Goal: Task Accomplishment & Management: Manage account settings

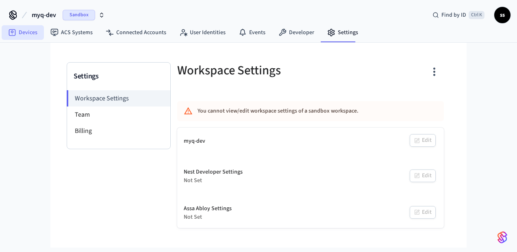
click at [20, 37] on link "Devices" at bounding box center [23, 32] width 42 height 15
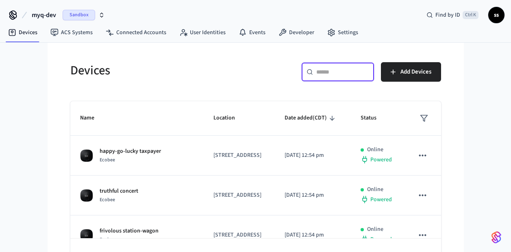
click at [338, 74] on input "text" at bounding box center [342, 72] width 53 height 8
paste input "**********"
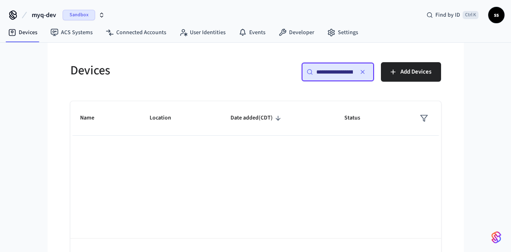
scroll to position [0, 61]
type input "**********"
click at [60, 13] on button "myq-dev Sandbox" at bounding box center [68, 15] width 78 height 17
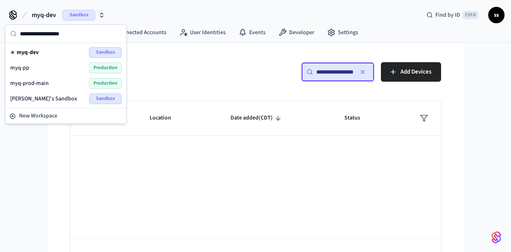
click at [97, 68] on span "Production" at bounding box center [105, 68] width 33 height 11
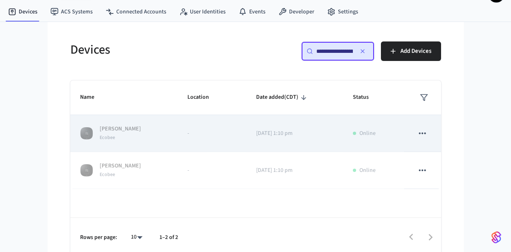
scroll to position [25, 0]
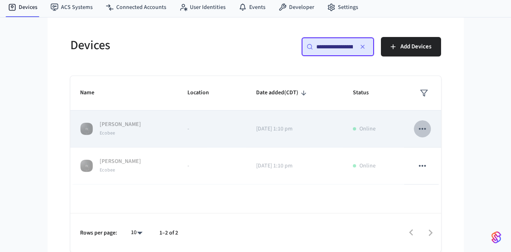
click at [425, 130] on icon "sticky table" at bounding box center [422, 129] width 11 height 11
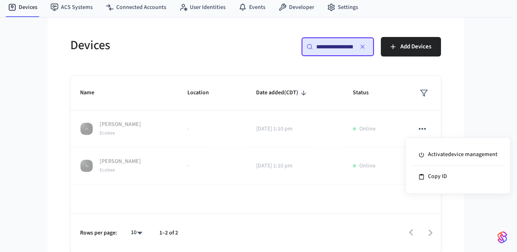
click at [450, 115] on div at bounding box center [258, 126] width 517 height 252
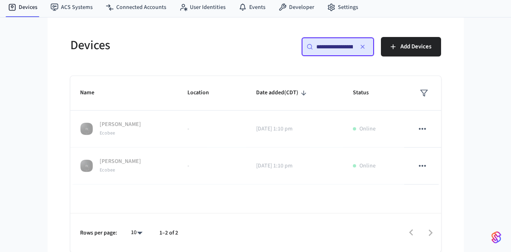
click at [450, 115] on div "**********" at bounding box center [255, 134] width 397 height 235
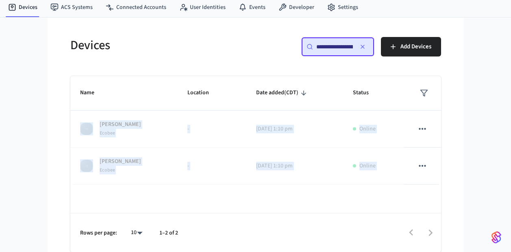
drag, startPoint x: 450, startPoint y: 115, endPoint x: 446, endPoint y: 133, distance: 18.3
click at [446, 133] on div "**********" at bounding box center [255, 134] width 397 height 235
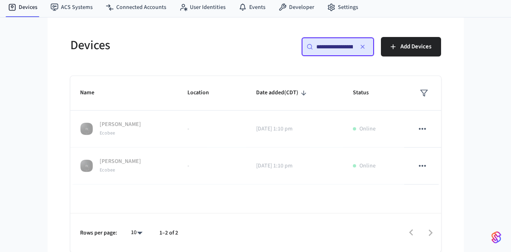
click at [446, 133] on div "**********" at bounding box center [256, 139] width 384 height 225
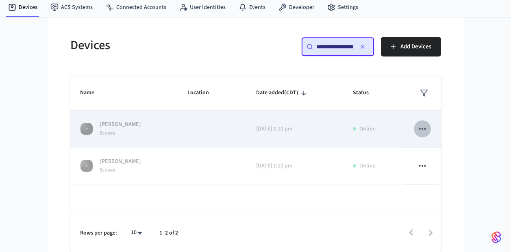
click at [424, 131] on icon "sticky table" at bounding box center [422, 129] width 11 height 11
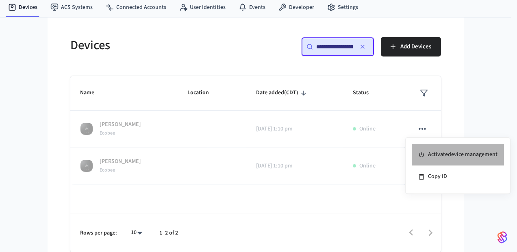
click at [444, 157] on li "Activate device management" at bounding box center [458, 155] width 92 height 22
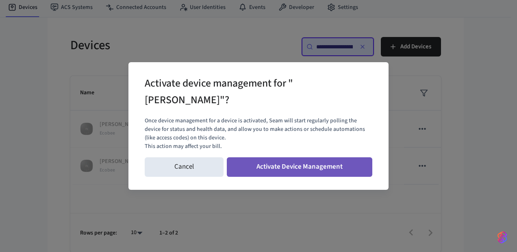
click at [346, 168] on button "Activate Device Management" at bounding box center [300, 167] width 146 height 20
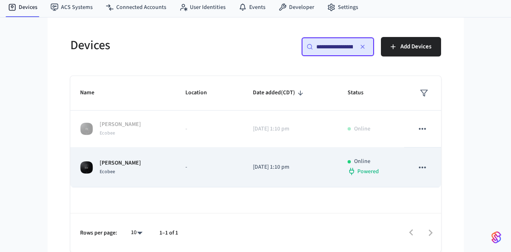
click at [202, 168] on p "-" at bounding box center [209, 167] width 48 height 9
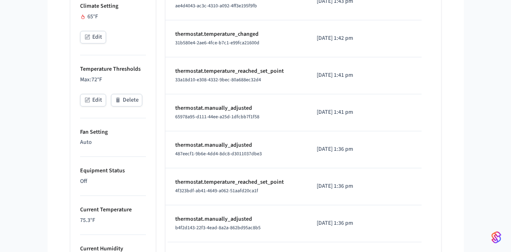
scroll to position [305, 0]
click at [100, 100] on button "Edit" at bounding box center [93, 100] width 26 height 13
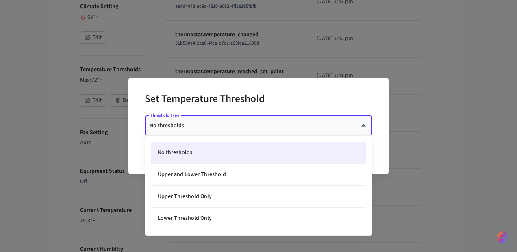
click at [222, 123] on body "myq-pp Production Find by ID Ctrl K ss Devices ACS Systems Connected Accounts U…" at bounding box center [258, 126] width 517 height 863
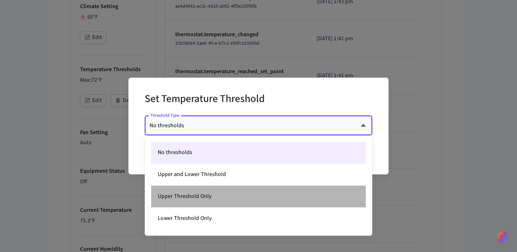
click at [224, 199] on li "Upper Threshold Only" at bounding box center [258, 197] width 215 height 22
type input "*****"
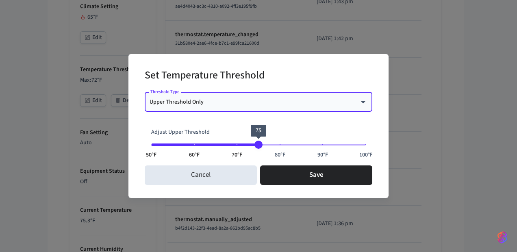
type input "**"
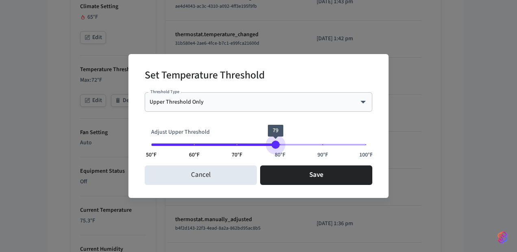
click at [275, 140] on span "50°F 60°F 70°F 80°F 90°F 100°F 79" at bounding box center [258, 145] width 215 height 12
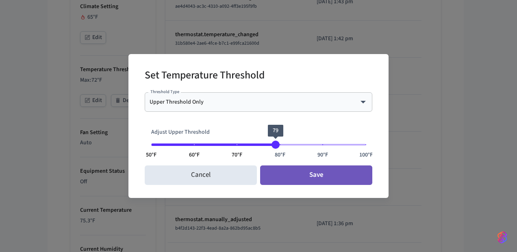
click at [301, 182] on button "Save" at bounding box center [316, 176] width 112 height 20
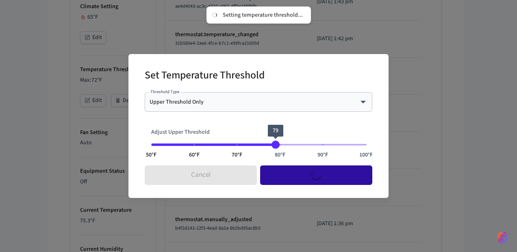
type input "****"
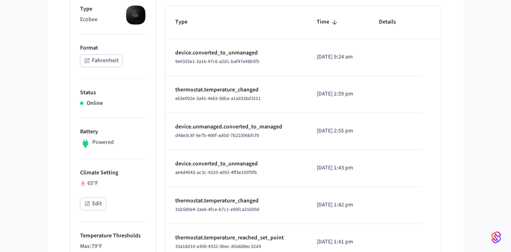
scroll to position [139, 0]
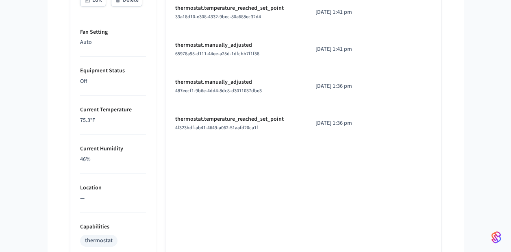
scroll to position [405, 0]
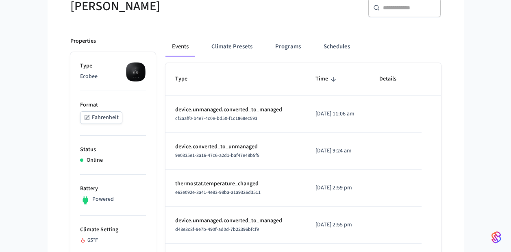
scroll to position [81, 0]
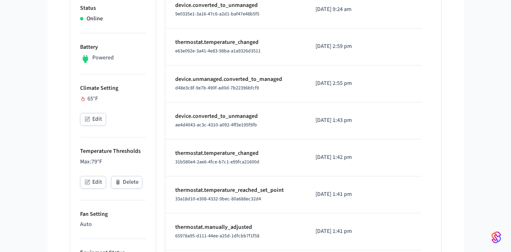
scroll to position [223, 0]
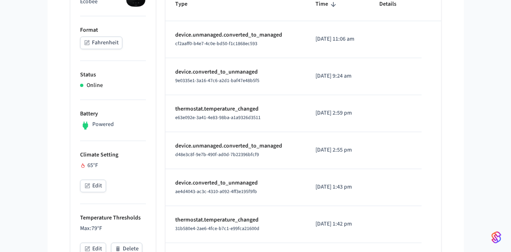
scroll to position [157, 0]
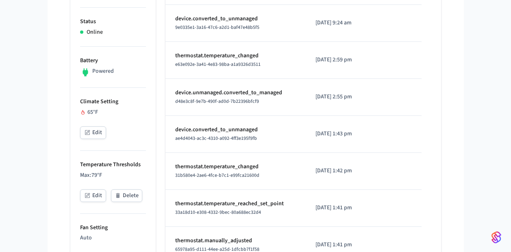
scroll to position [210, 0]
click at [87, 131] on icon "button" at bounding box center [88, 132] width 4 height 4
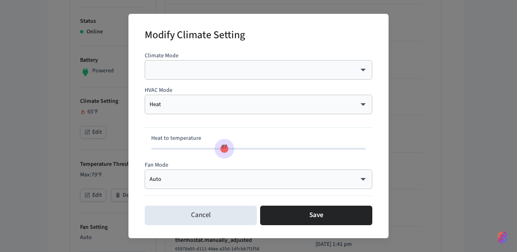
click at [224, 149] on span "67" at bounding box center [224, 149] width 8 height 8
type input "**"
click at [236, 149] on span "70" at bounding box center [258, 149] width 215 height 12
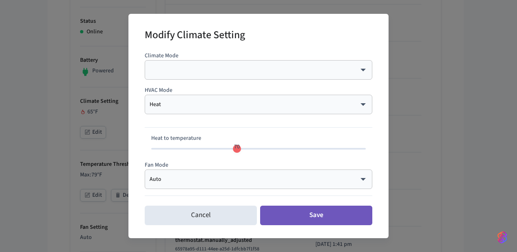
click at [303, 218] on button "Save" at bounding box center [316, 216] width 112 height 20
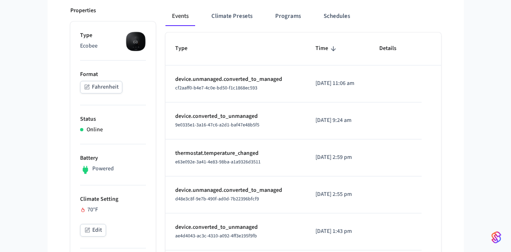
scroll to position [112, 0]
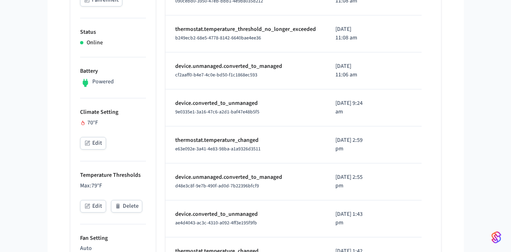
scroll to position [200, 0]
click at [89, 202] on button "Edit" at bounding box center [93, 206] width 26 height 13
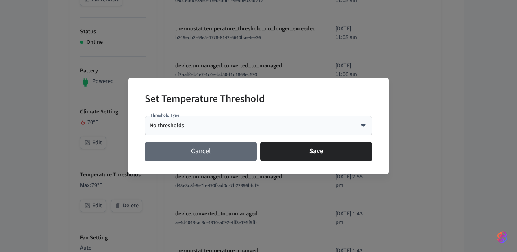
click at [194, 148] on button "Cancel" at bounding box center [201, 152] width 112 height 20
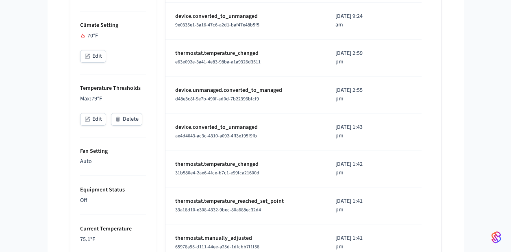
scroll to position [287, 0]
click at [93, 120] on button "Edit" at bounding box center [93, 119] width 26 height 13
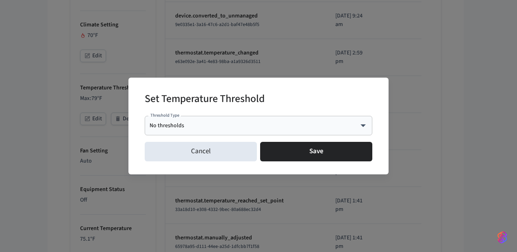
click at [220, 128] on body "myq-pp Production Find by ID Ctrl K ss Devices ACS Systems Connected Accounts U…" at bounding box center [258, 116] width 517 height 807
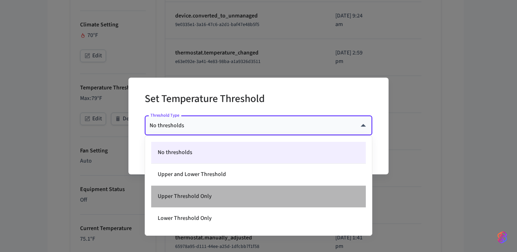
click at [211, 196] on li "Upper Threshold Only" at bounding box center [258, 197] width 215 height 22
type input "*****"
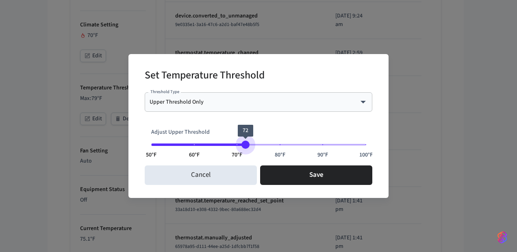
click at [247, 139] on span "50°F 60°F 70°F 80°F 90°F 100°F 72" at bounding box center [258, 145] width 215 height 12
type input "**"
click at [249, 141] on span "73" at bounding box center [250, 145] width 8 height 8
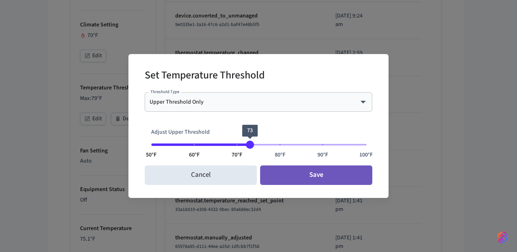
click at [288, 179] on button "Save" at bounding box center [316, 176] width 112 height 20
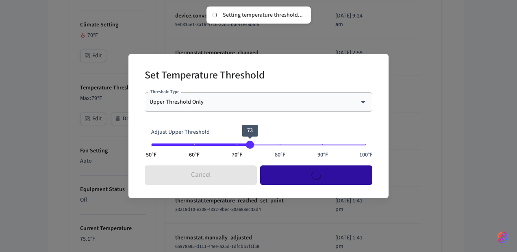
type input "****"
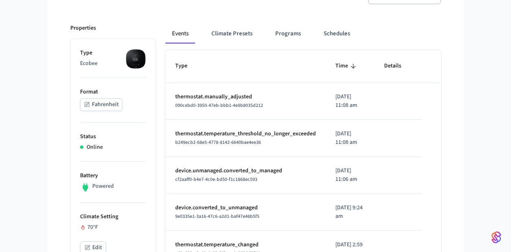
scroll to position [94, 0]
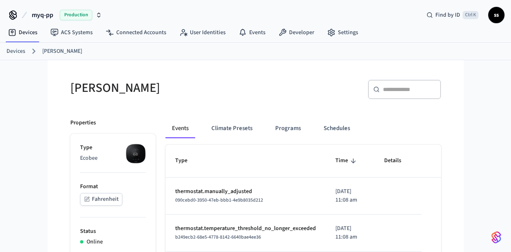
scroll to position [49, 0]
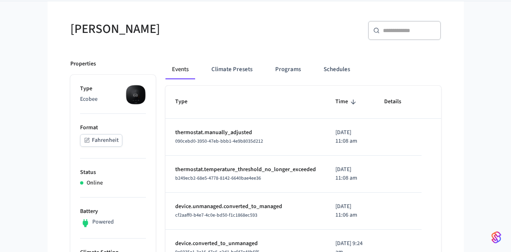
scroll to position [64, 0]
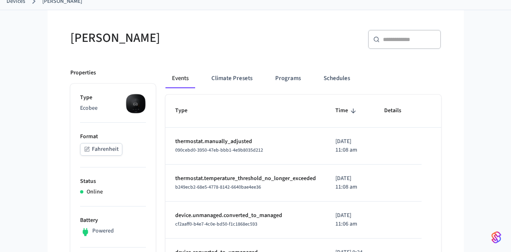
scroll to position [49, 0]
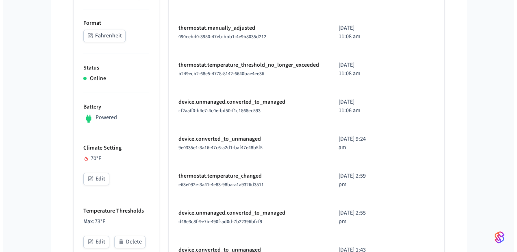
scroll to position [166, 0]
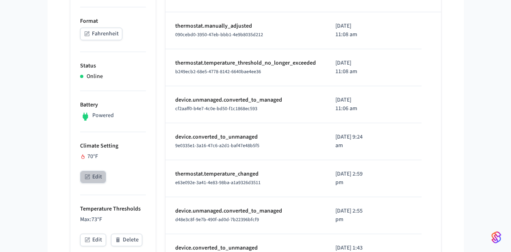
click at [89, 177] on icon "button" at bounding box center [87, 177] width 7 height 7
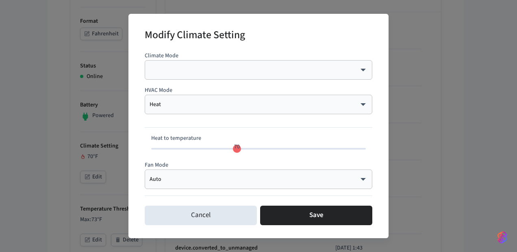
type input "**"
click at [240, 152] on span "70" at bounding box center [236, 147] width 15 height 12
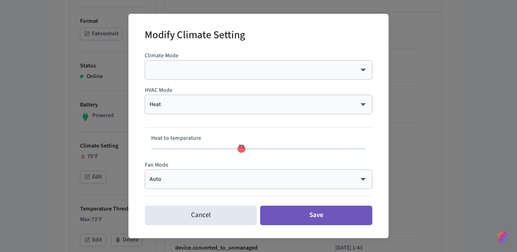
click at [275, 215] on button "Save" at bounding box center [316, 216] width 112 height 20
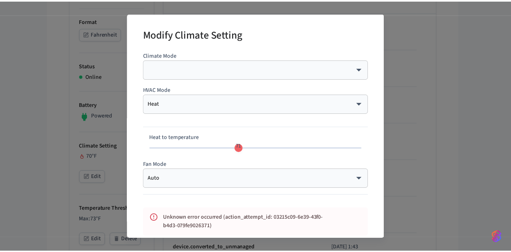
scroll to position [36, 0]
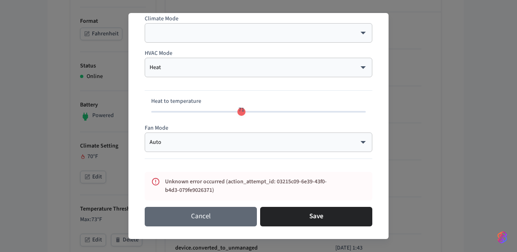
click at [211, 215] on button "Cancel" at bounding box center [201, 217] width 112 height 20
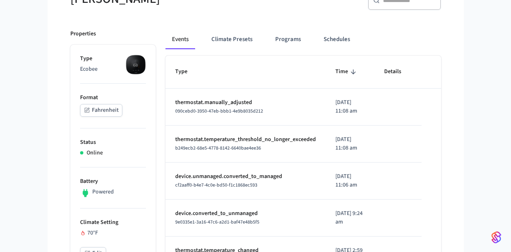
scroll to position [86, 0]
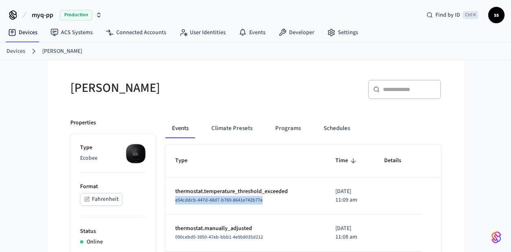
drag, startPoint x: 174, startPoint y: 202, endPoint x: 274, endPoint y: 204, distance: 99.2
click at [274, 204] on td "thermostat.temperature_threshold_exceeded e54cddcb-447d-48d7-b769-8641e742b77e" at bounding box center [246, 196] width 160 height 37
copy span "e54cddcb-447d-48d7-b769-8641e742b77e"
